Goal: Communication & Community: Answer question/provide support

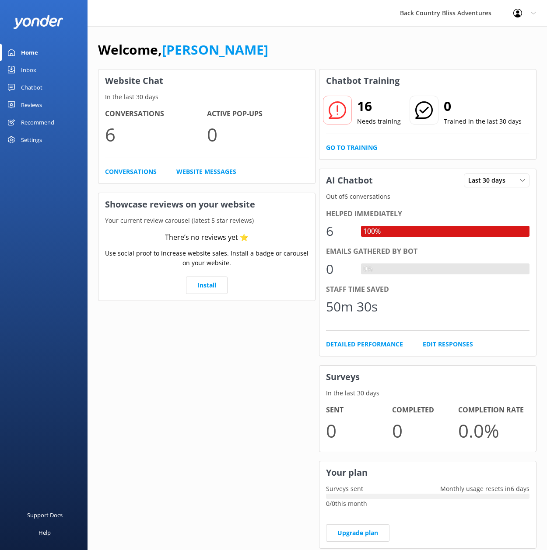
click at [508, 49] on div "Welcome, [PERSON_NAME]" at bounding box center [317, 54] width 438 height 30
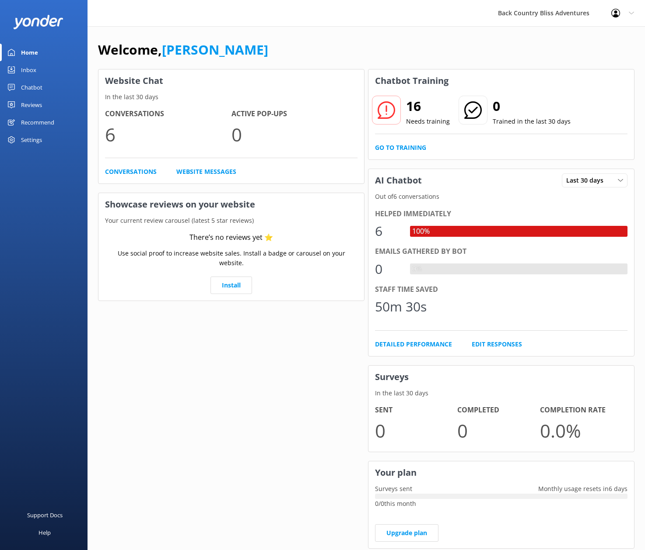
click at [121, 257] on p "Use social proof to increase website sales. Install a badge or carousel on your…" at bounding box center [231, 259] width 252 height 20
click at [403, 148] on link "Go to Training" at bounding box center [400, 148] width 51 height 10
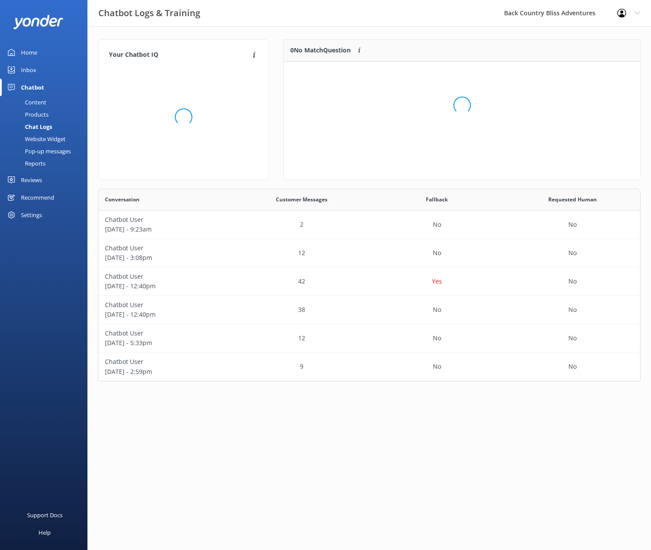
scroll to position [103, 350]
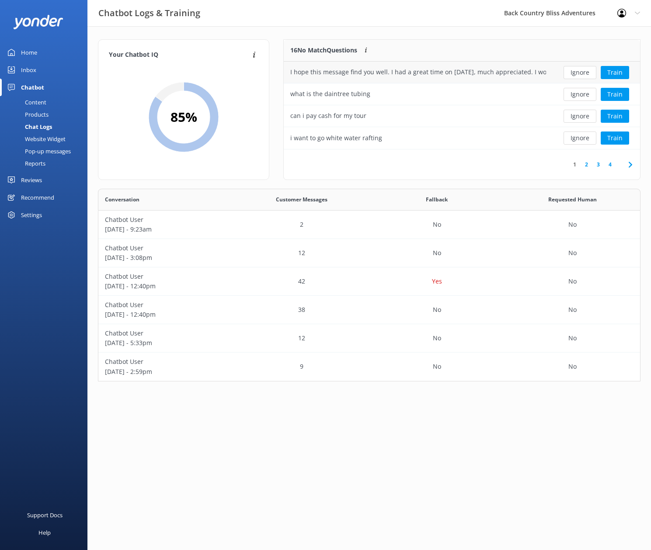
click at [380, 72] on div "I hope this message find you well. I had a great time on [DATE], much appreciat…" at bounding box center [418, 72] width 256 height 10
click at [453, 72] on div "I hope this message find you well. I had a great time on [DATE], much appreciat…" at bounding box center [418, 72] width 256 height 10
click at [509, 73] on div "I hope this message find you well. I had a great time on [DATE], much appreciat…" at bounding box center [418, 72] width 256 height 10
click at [546, 70] on button "Train" at bounding box center [615, 72] width 28 height 13
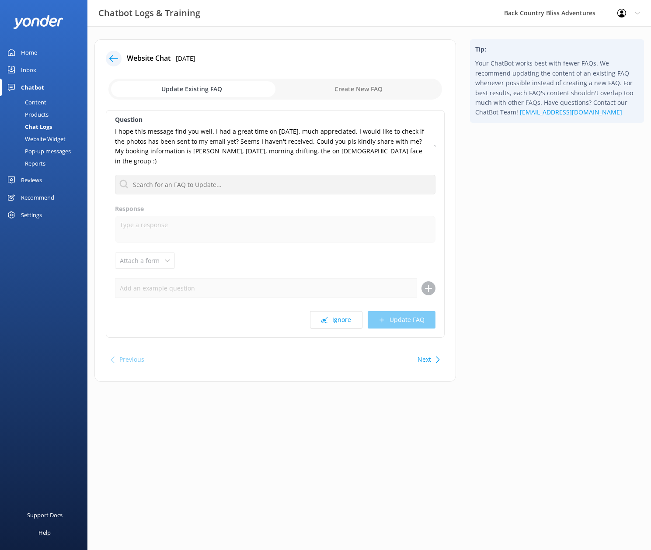
click at [503, 204] on div "Tip: Your ChatBot works best with fewer FAQs. We recommend updating the content…" at bounding box center [557, 215] width 188 height 352
click at [413, 311] on div "Ignore Update FAQ" at bounding box center [275, 319] width 321 height 17
click at [428, 352] on button "Next" at bounding box center [425, 359] width 14 height 17
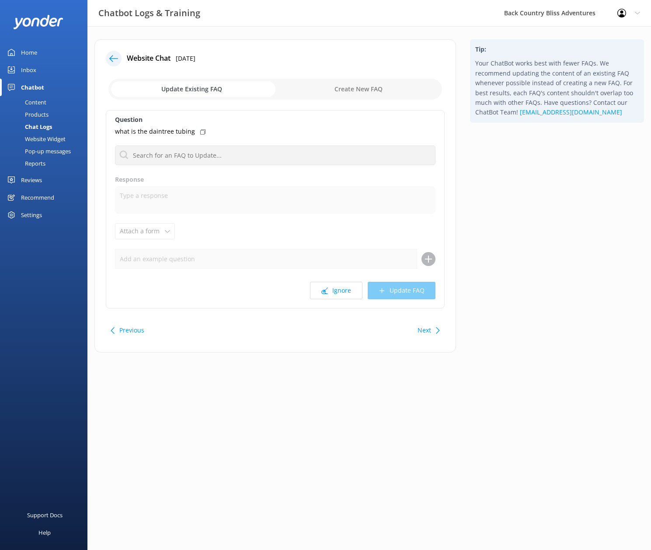
click at [126, 333] on button "Previous" at bounding box center [131, 330] width 25 height 17
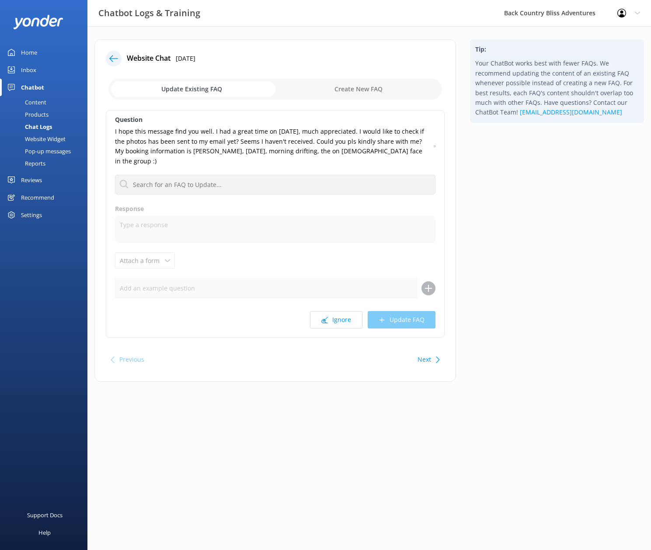
click at [209, 290] on div "Question I hope this message find you well. I had a great time on [DATE], much …" at bounding box center [275, 224] width 339 height 228
click at [546, 194] on div "Tip: Your ChatBot works best with fewer FAQs. We recommend updating the content…" at bounding box center [557, 215] width 188 height 352
click at [237, 175] on input "text" at bounding box center [275, 185] width 321 height 20
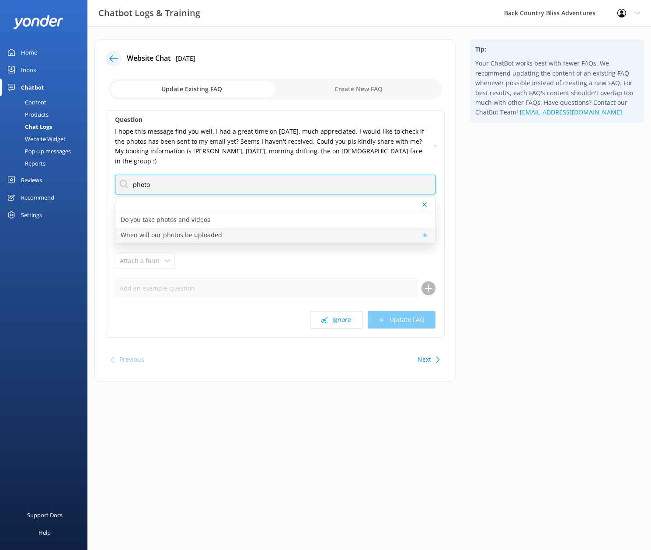
type input "photo"
click at [196, 230] on p "When will our photos be uploaded" at bounding box center [171, 235] width 101 height 10
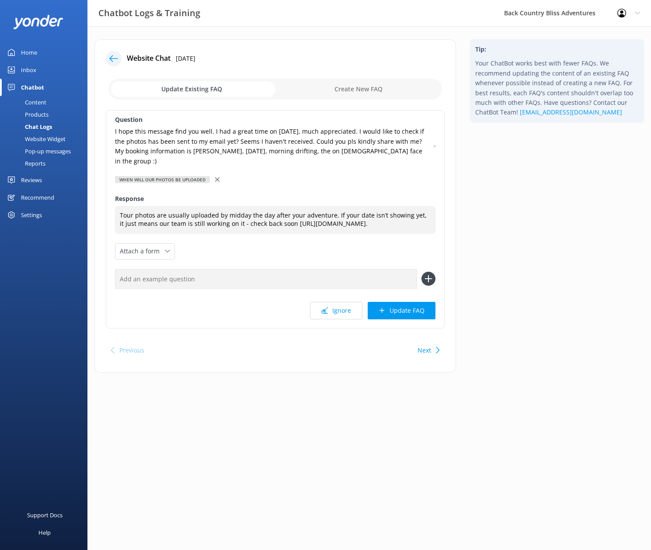
type textarea "Tour photos are usually uploaded by midday the day after your adventure. If you…"
click at [546, 237] on div "Tip: Your ChatBot works best with fewer FAQs. We recommend updating the content…" at bounding box center [557, 210] width 188 height 342
click at [546, 215] on div "Tip: Your ChatBot works best with fewer FAQs. We recommend updating the content…" at bounding box center [557, 210] width 188 height 342
click at [32, 69] on div "Inbox" at bounding box center [28, 69] width 15 height 17
